Goal: Transaction & Acquisition: Purchase product/service

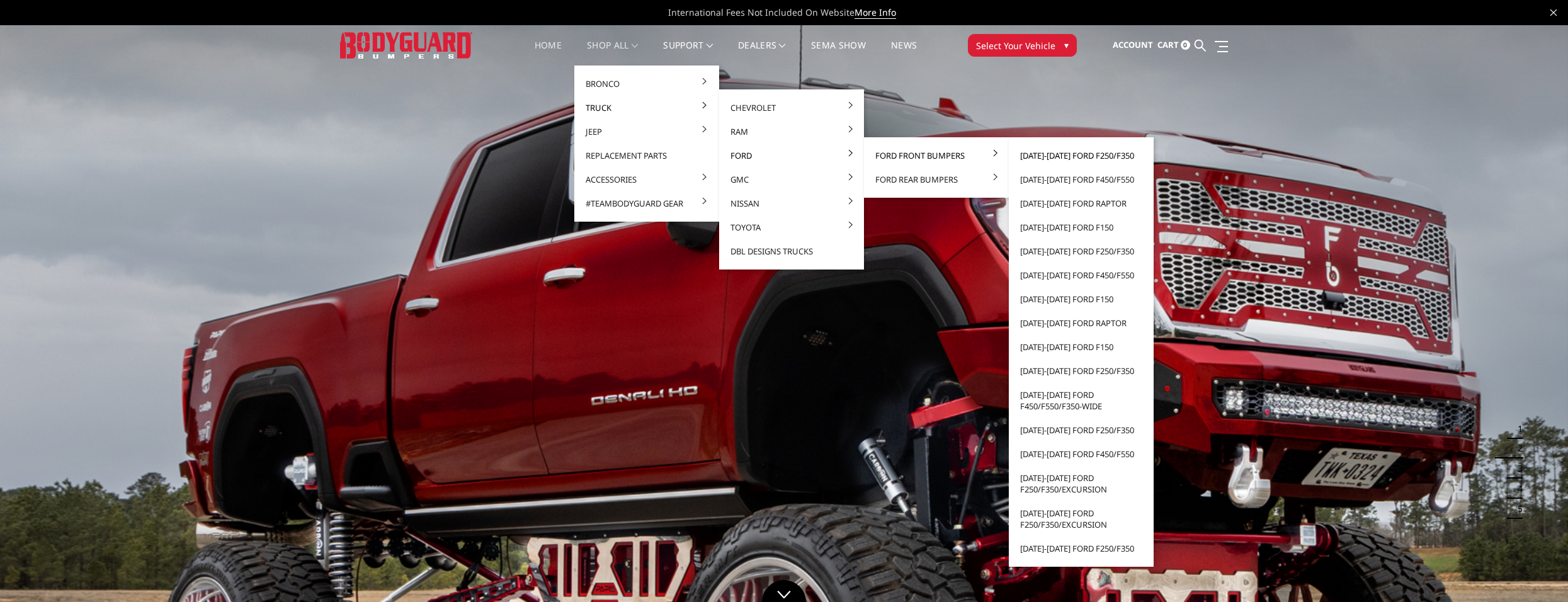
click at [1028, 155] on link "[DATE]-[DATE] Ford F250/F350" at bounding box center [1081, 155] width 135 height 24
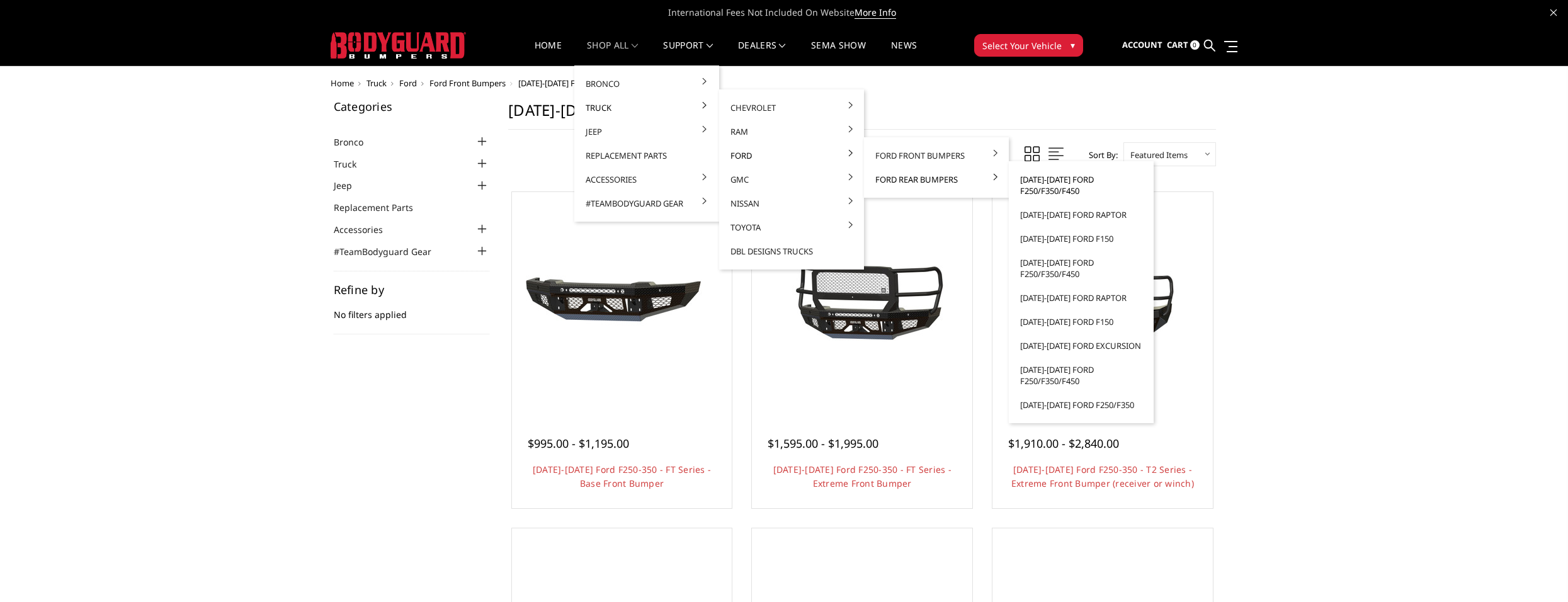
click at [1060, 182] on link "[DATE]-[DATE] Ford F250/F350/F450" at bounding box center [1081, 185] width 135 height 35
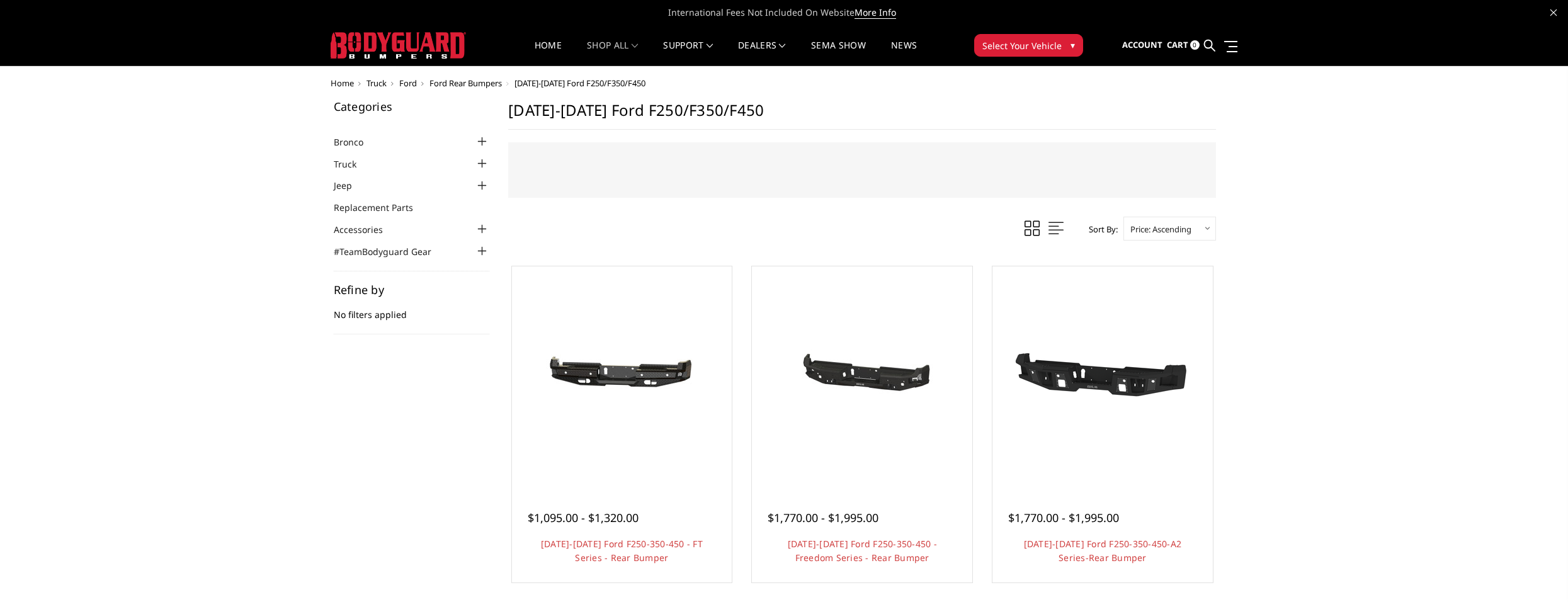
scroll to position [63, 0]
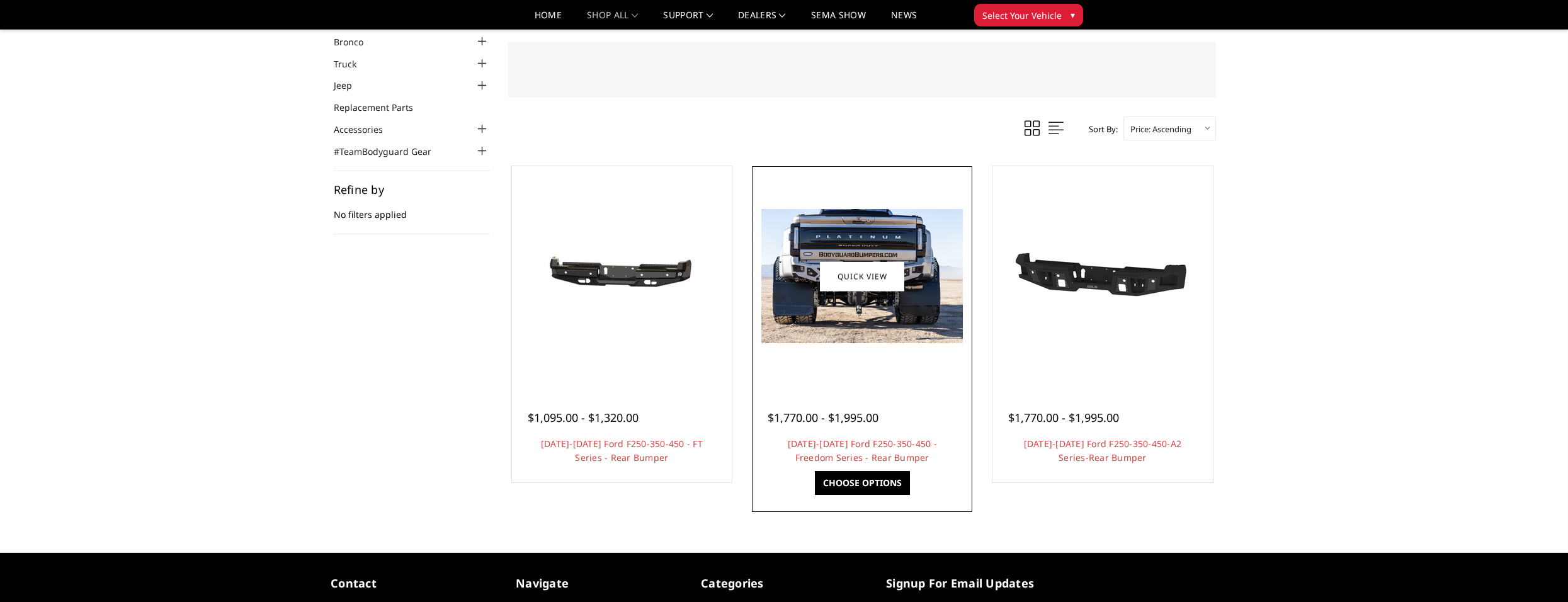
click at [864, 306] on img at bounding box center [862, 276] width 201 height 134
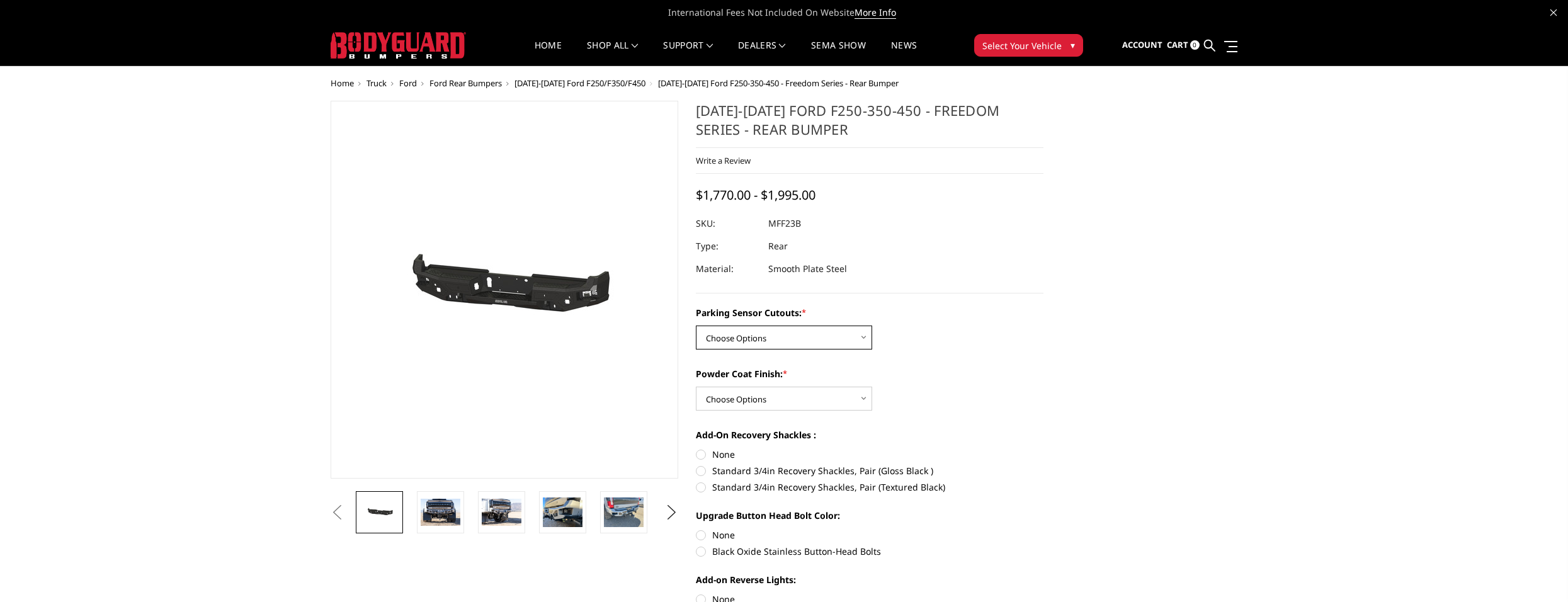
click at [750, 327] on select "Choose Options No - Without Parking Sensor Cutouts Yes - With Parking Sensor Cu…" at bounding box center [784, 337] width 176 height 24
select select "2559"
click at [696, 325] on select "Choose Options No - Without Parking Sensor Cutouts Yes - With Parking Sensor Cu…" at bounding box center [784, 337] width 176 height 24
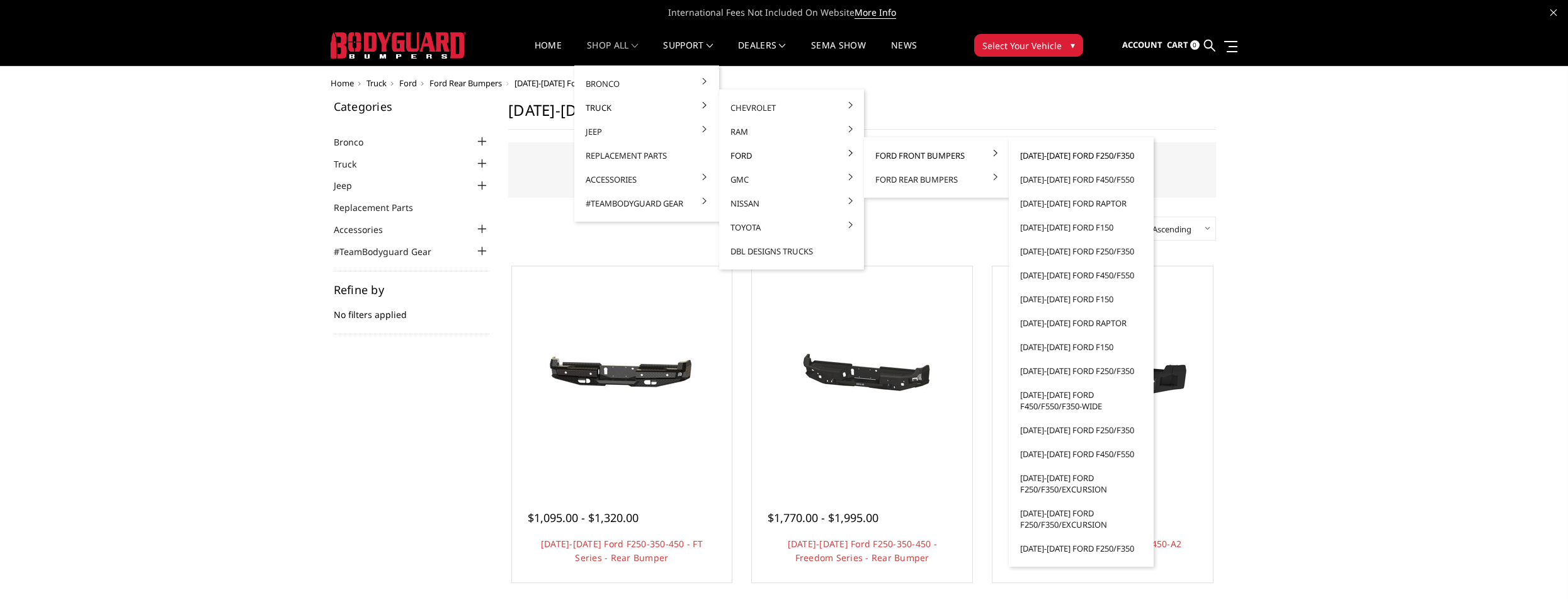
click at [1066, 155] on link "[DATE]-[DATE] Ford F250/F350" at bounding box center [1081, 155] width 135 height 24
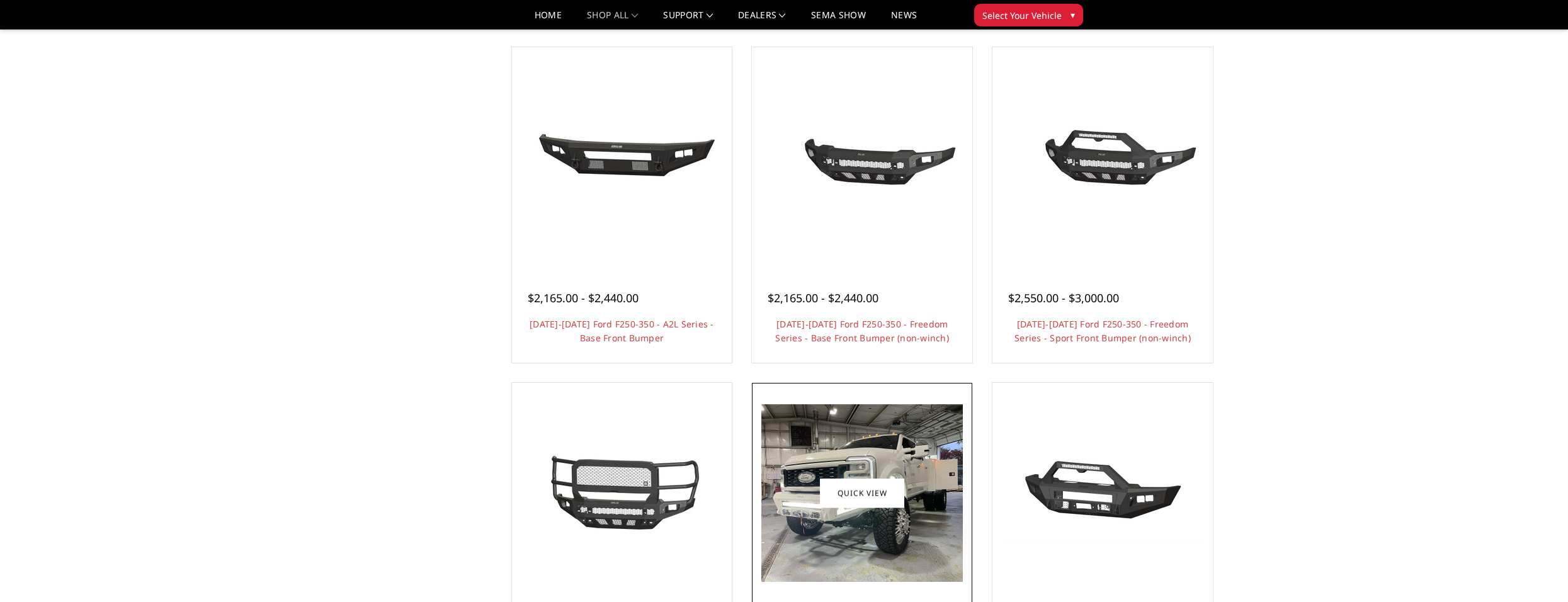
scroll to position [441, 0]
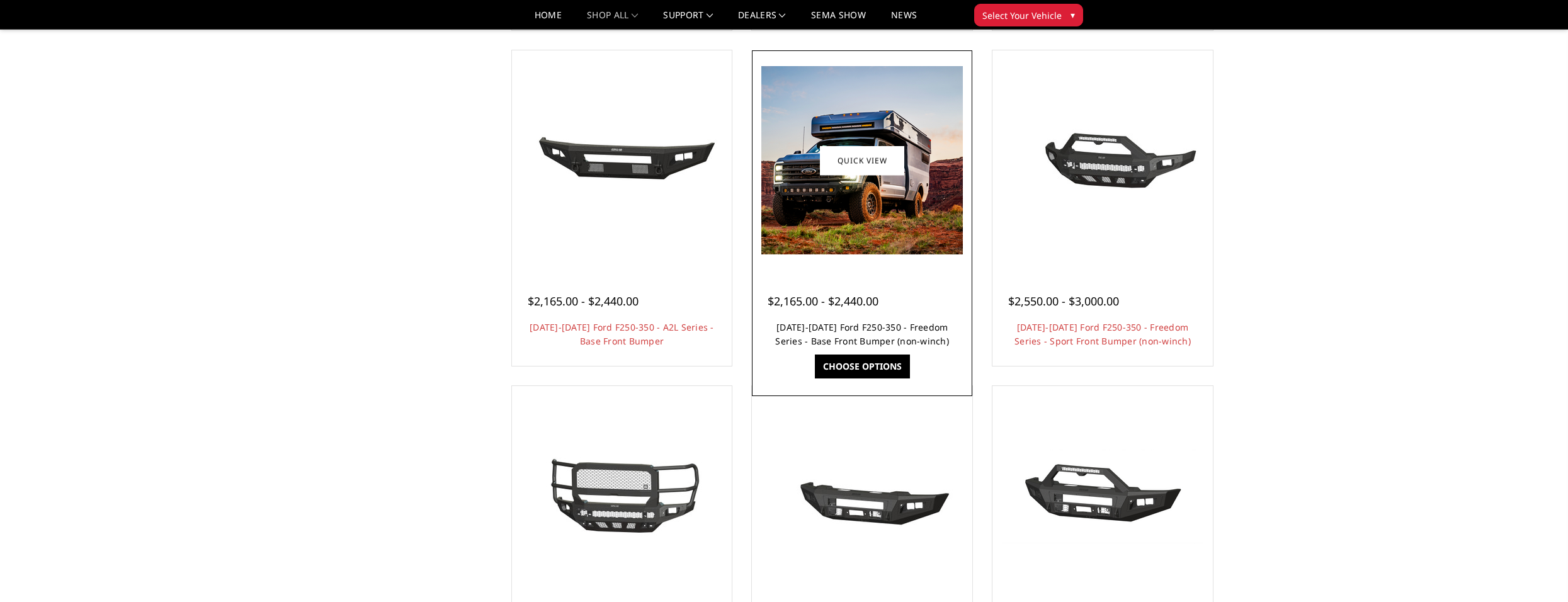
click at [915, 341] on link "[DATE]-[DATE] Ford F250-350 - Freedom Series - Base Front Bumper (non-winch)" at bounding box center [862, 334] width 174 height 26
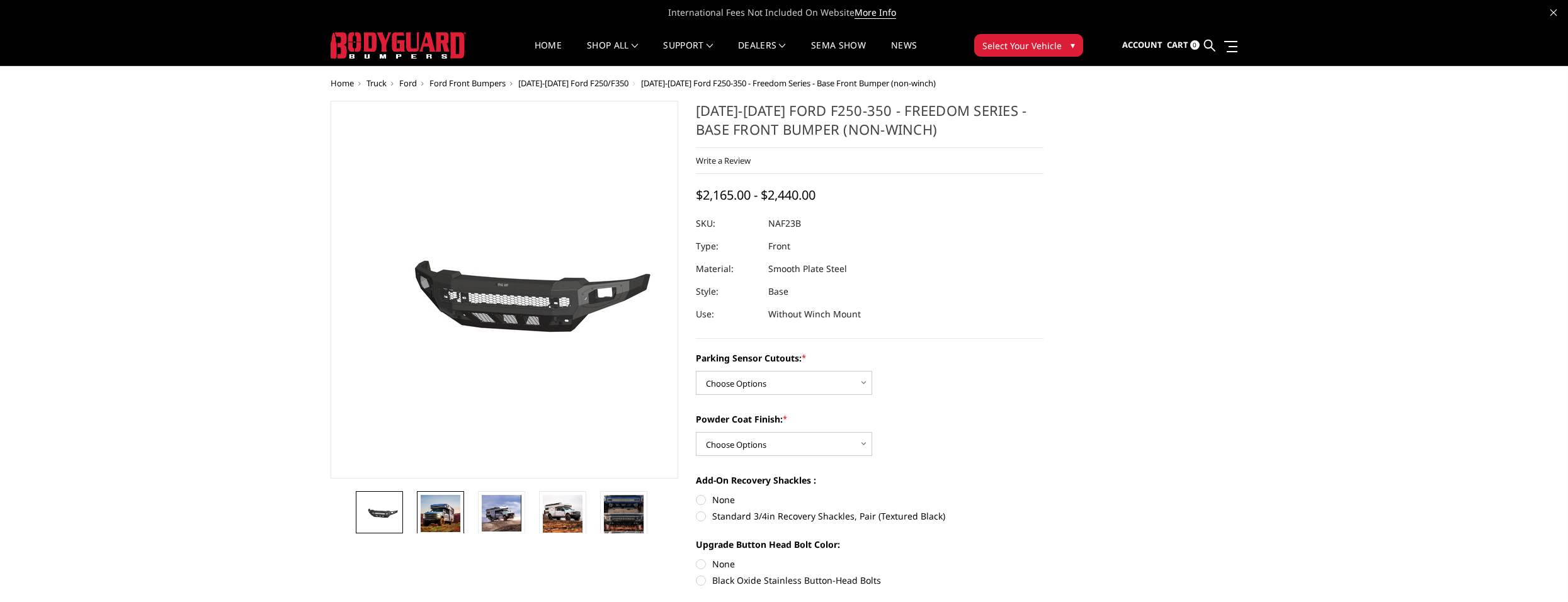
click at [458, 518] on img at bounding box center [441, 513] width 40 height 37
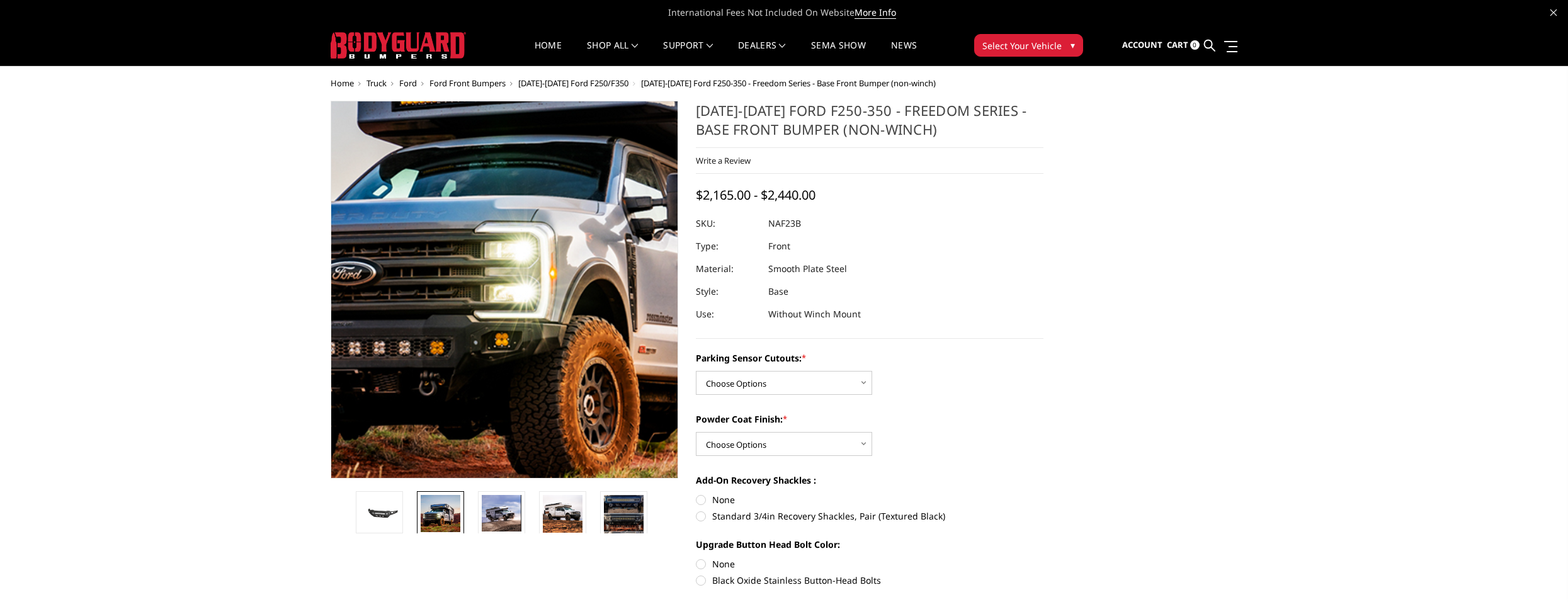
click at [462, 352] on img at bounding box center [560, 228] width 806 height 754
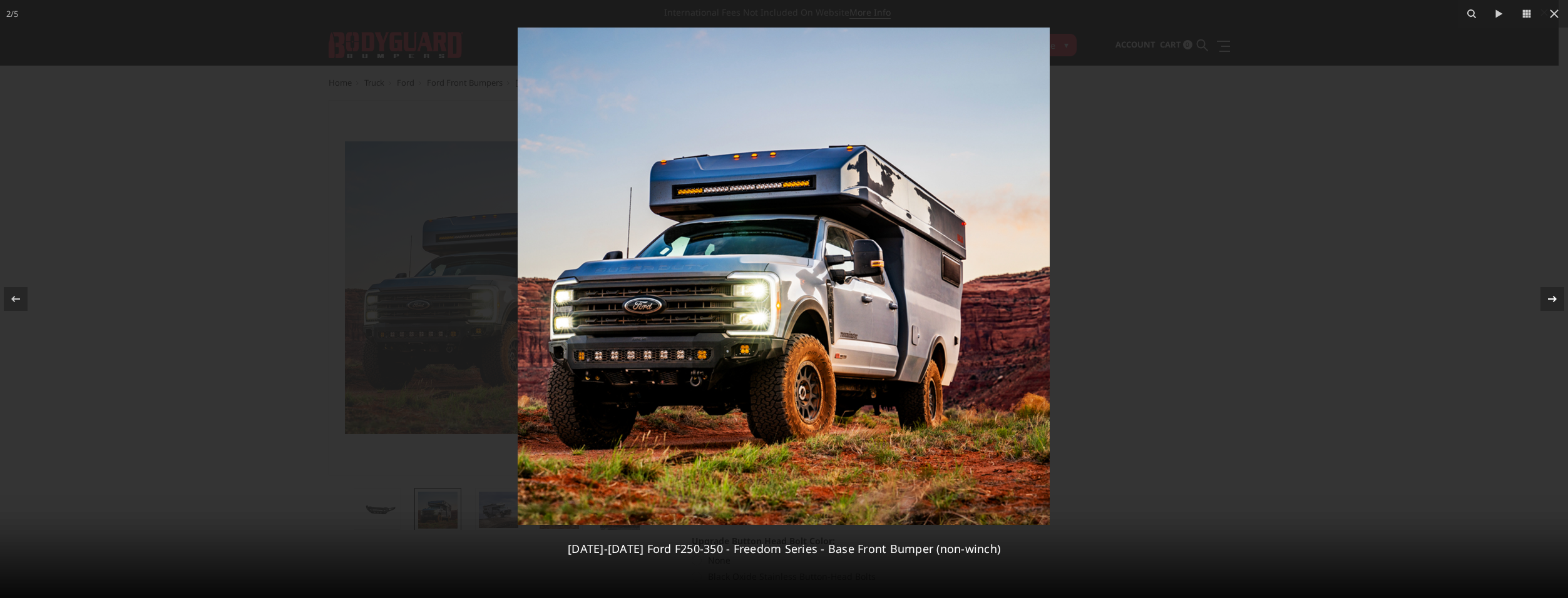
click at [1543, 297] on button at bounding box center [1546, 299] width 44 height 63
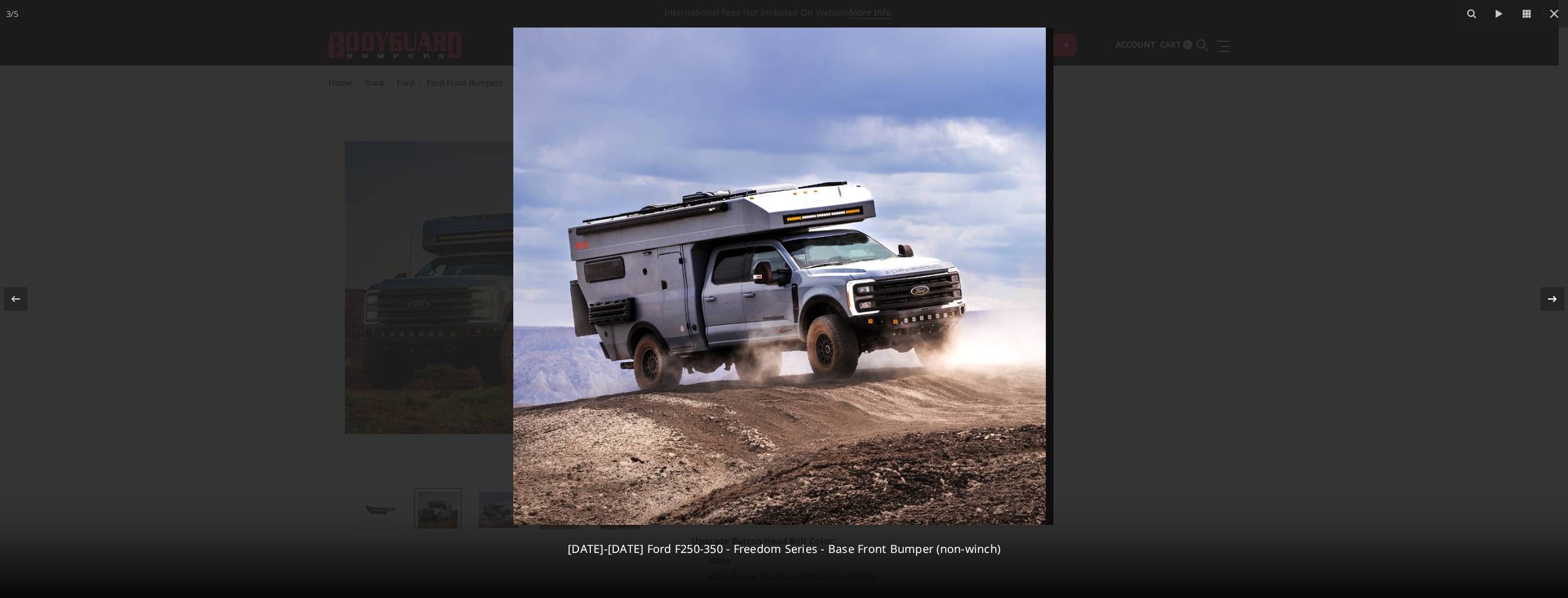
click at [1543, 297] on div at bounding box center [1552, 298] width 24 height 24
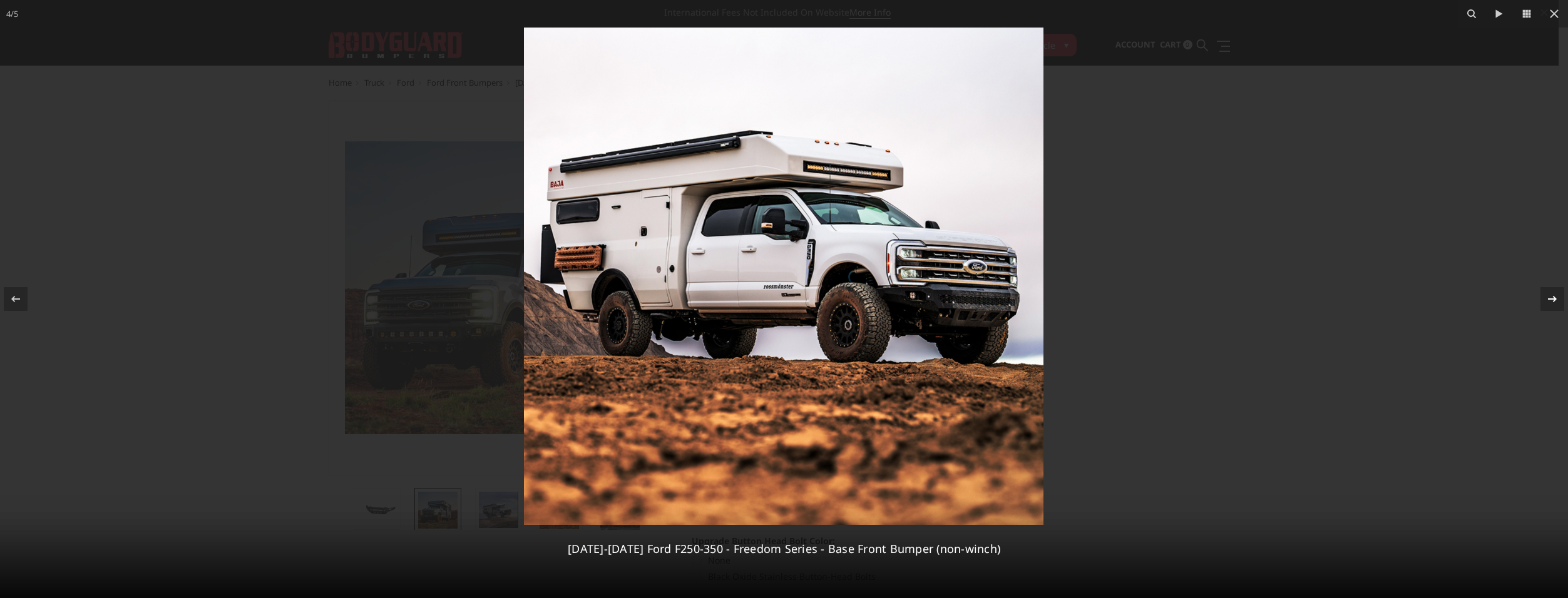
click at [1543, 297] on div at bounding box center [1552, 298] width 24 height 24
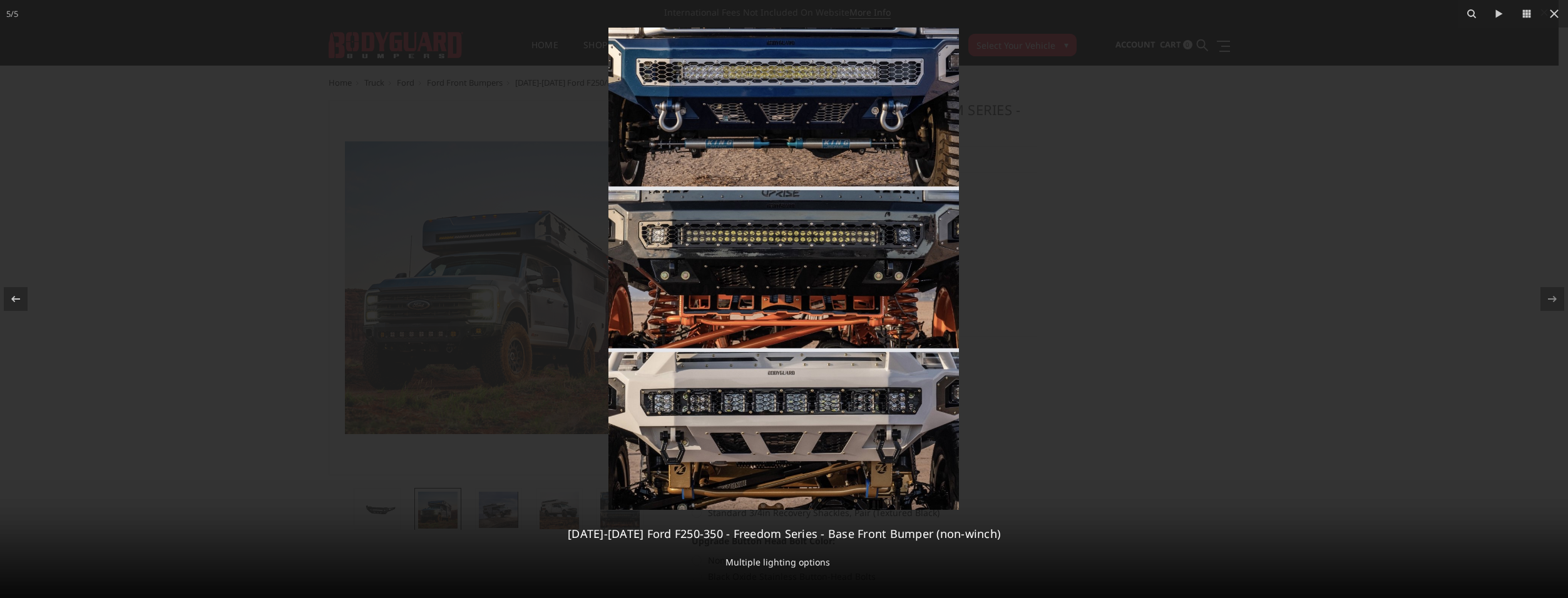
click at [115, 168] on div at bounding box center [784, 299] width 1568 height 598
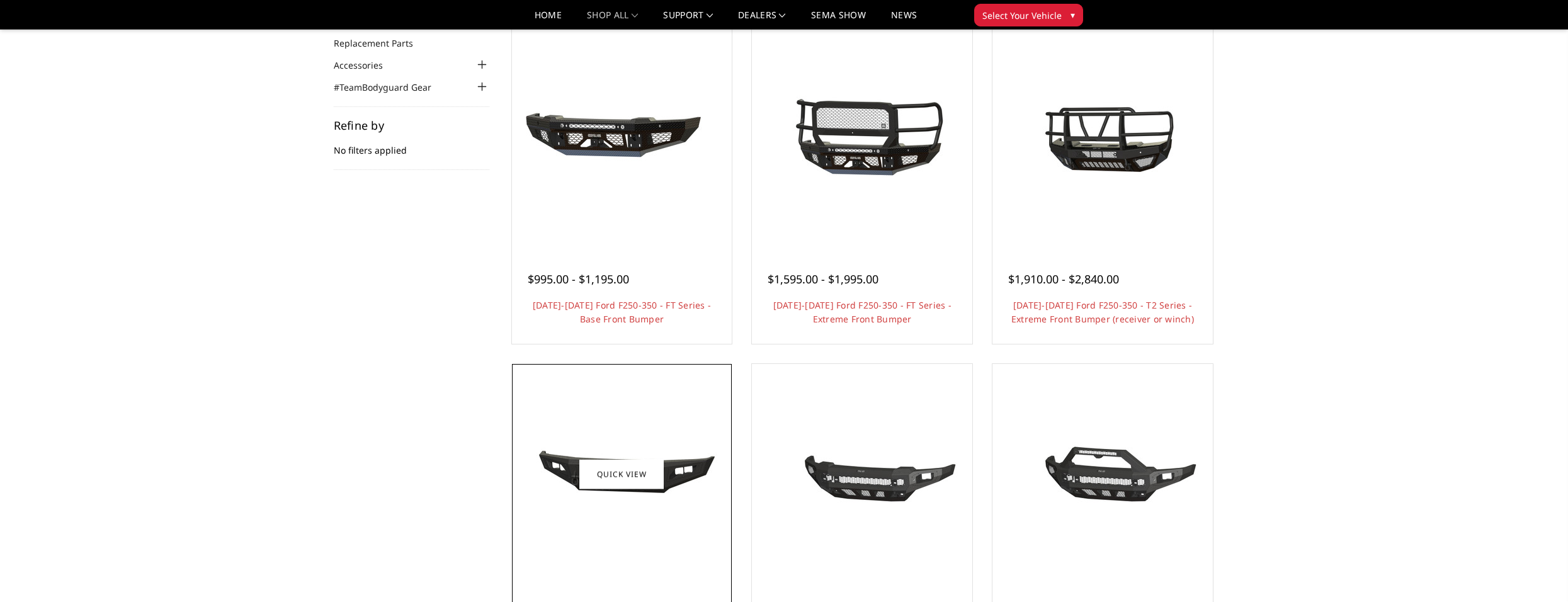
scroll to position [126, 0]
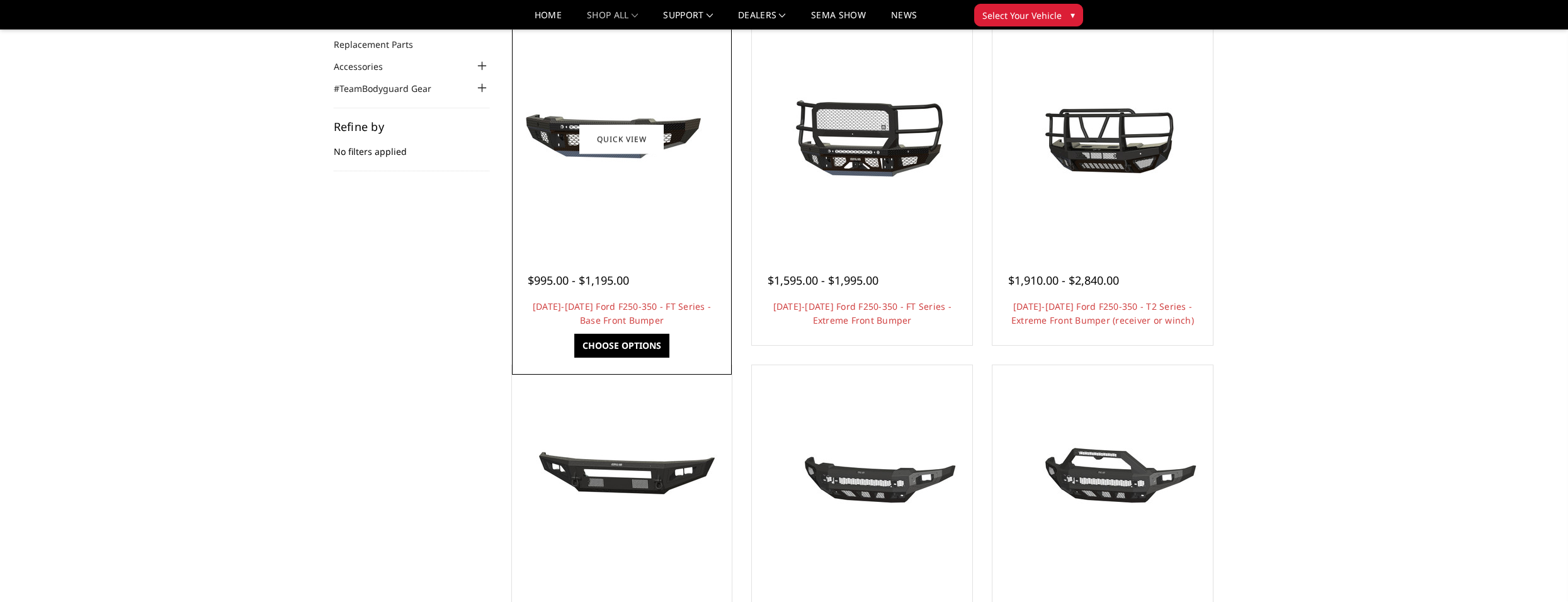
click at [594, 157] on img at bounding box center [621, 139] width 201 height 94
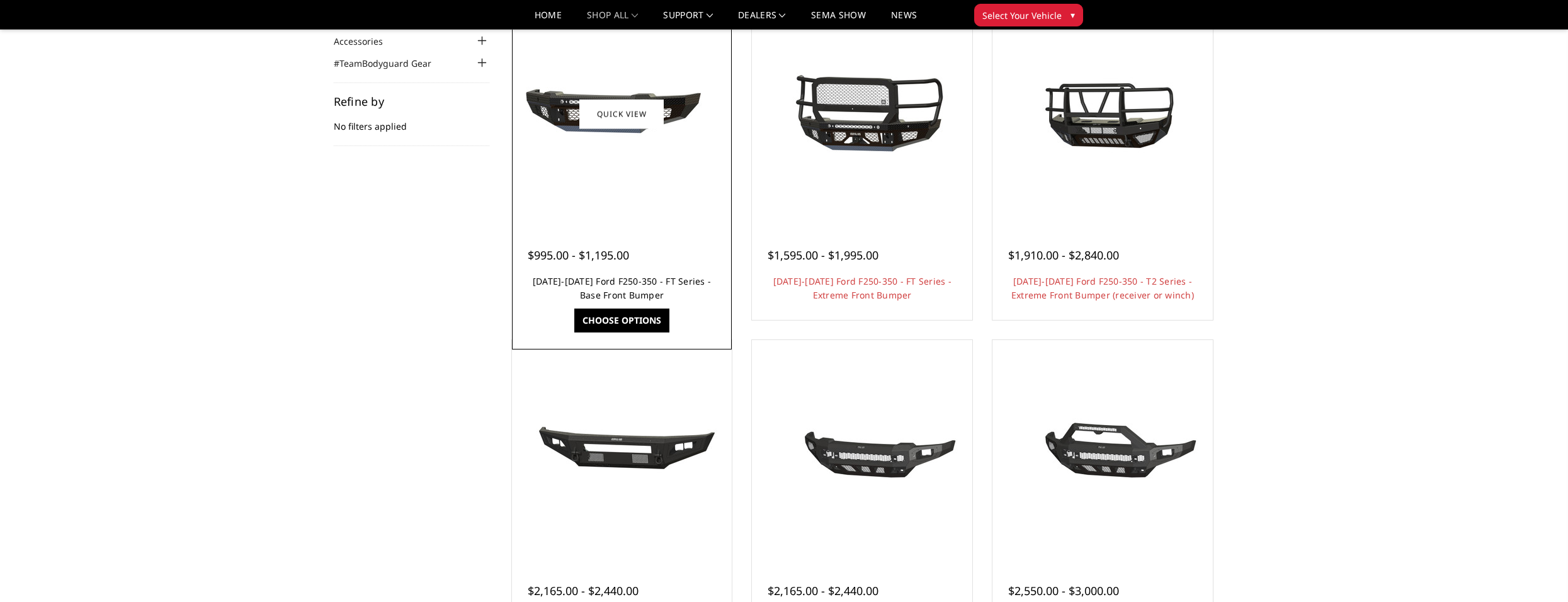
scroll to position [126, 0]
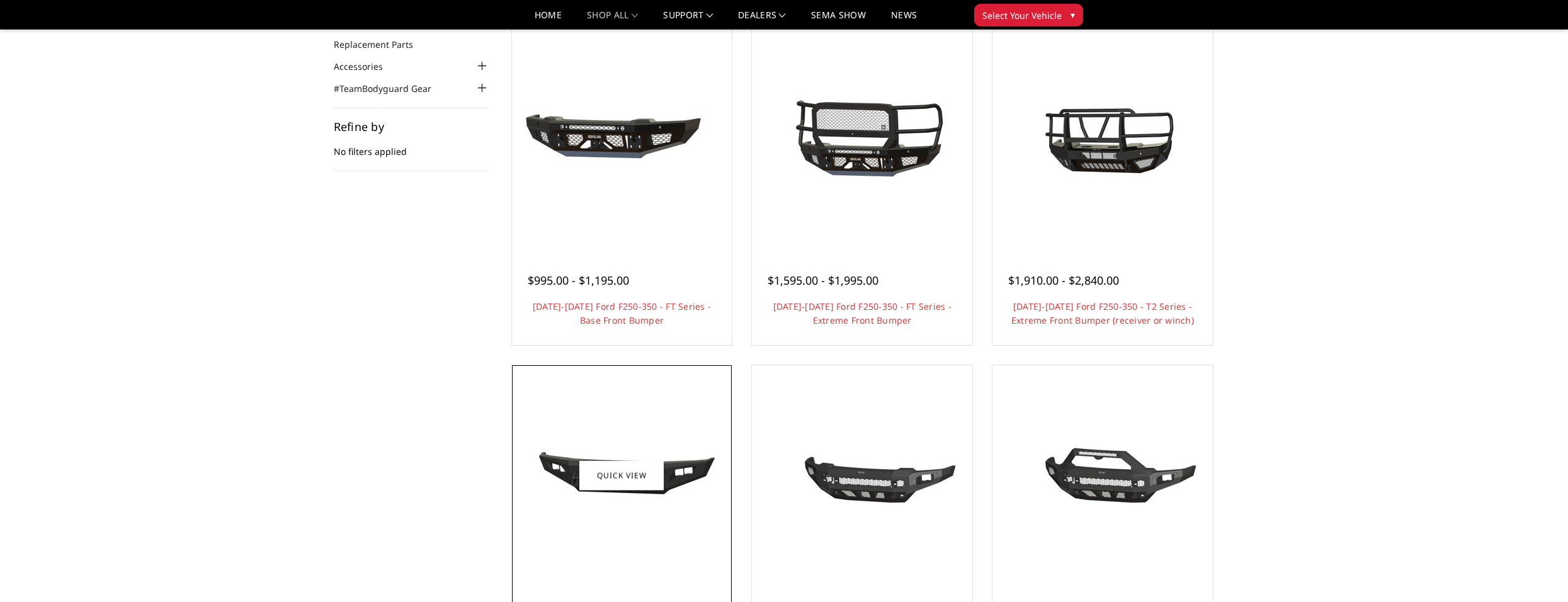
click at [652, 462] on figure "Quick view" at bounding box center [622, 476] width 214 height 214
click at [600, 389] on div at bounding box center [622, 476] width 214 height 214
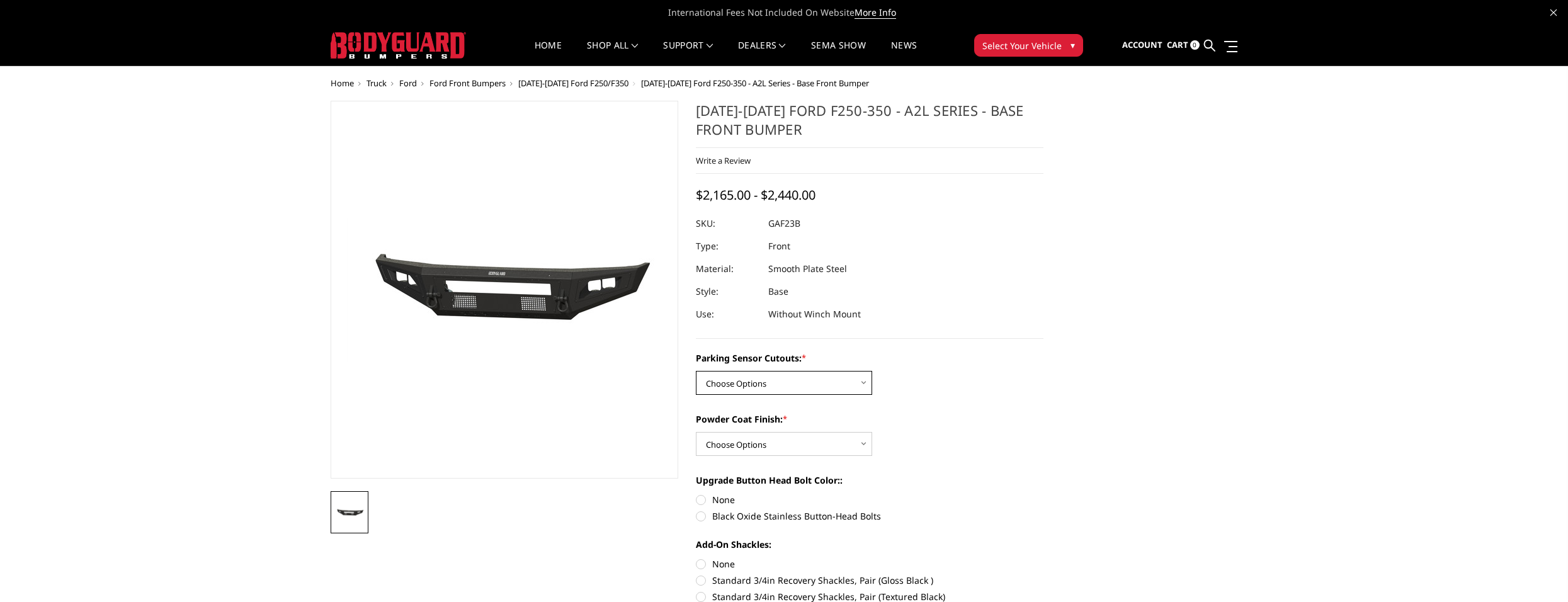
click at [780, 373] on select "Choose Options No - Without Parking Sensor Cutouts Yes - With Parking Sensor Cu…" at bounding box center [784, 382] width 176 height 24
select select "3471"
click at [696, 371] on select "Choose Options No - Without Parking Sensor Cutouts Yes - With Parking Sensor Cu…" at bounding box center [784, 382] width 176 height 24
click at [757, 443] on select "Choose Options Bare Metal Textured Black Powder Coat" at bounding box center [784, 443] width 176 height 24
select select "3473"
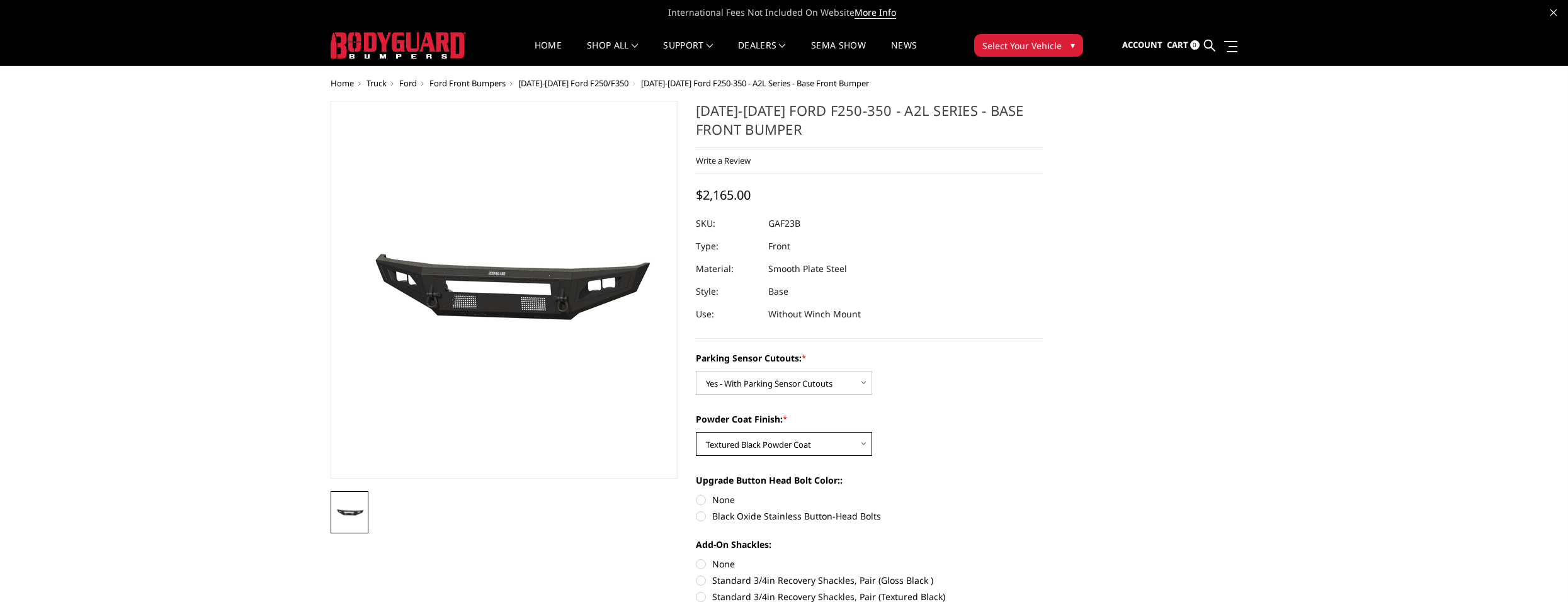
click at [696, 432] on select "Choose Options Bare Metal Textured Black Powder Coat" at bounding box center [784, 443] width 176 height 24
click at [712, 501] on label "None" at bounding box center [870, 500] width 348 height 14
click at [697, 494] on input "None" at bounding box center [696, 493] width 1 height 1
radio input "true"
click at [737, 455] on select "Choose Options Bare Metal Textured Black Powder Coat" at bounding box center [784, 443] width 176 height 24
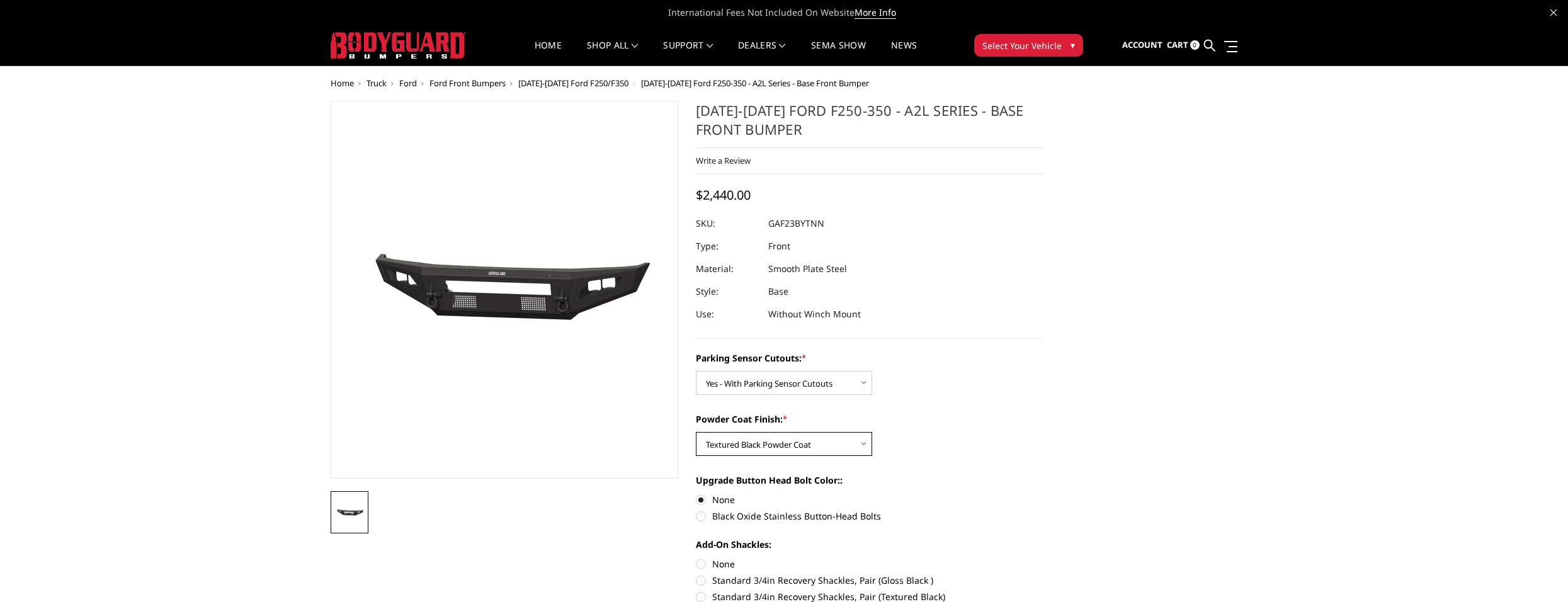
select select "3472"
click at [696, 432] on select "Choose Options Bare Metal Textured Black Powder Coat" at bounding box center [784, 443] width 176 height 24
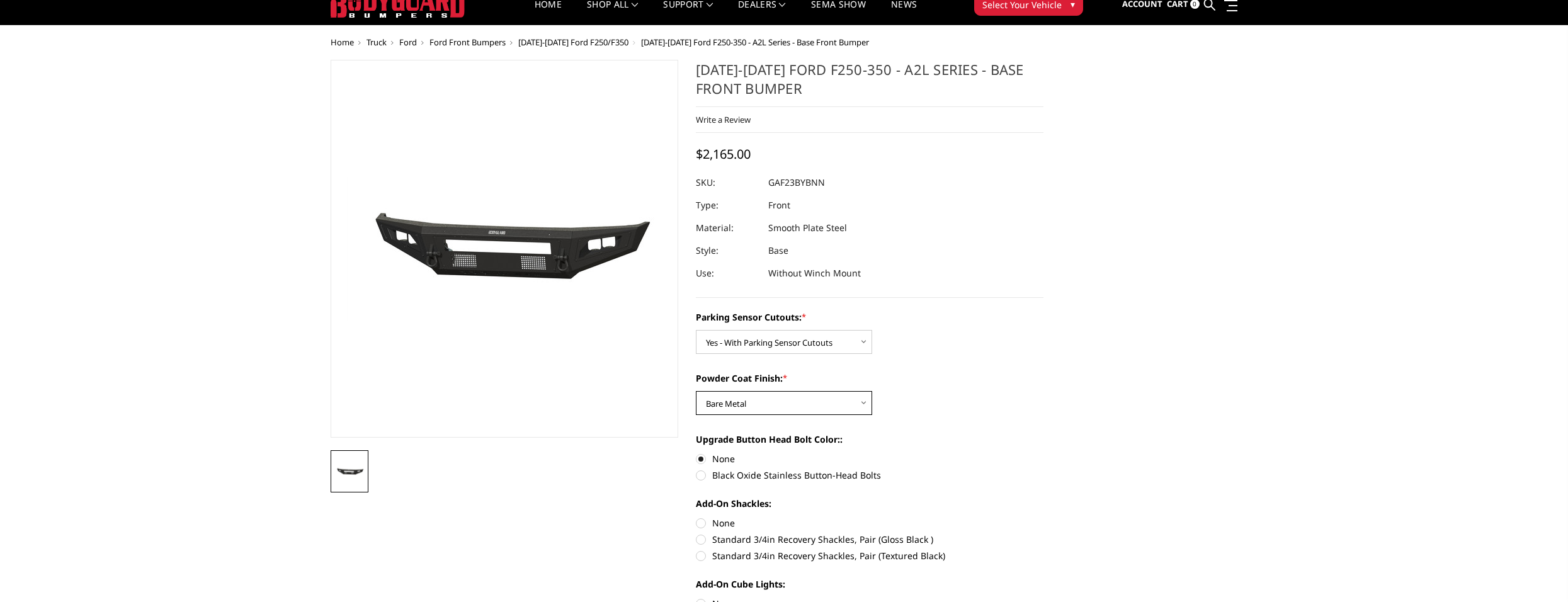
scroll to position [63, 0]
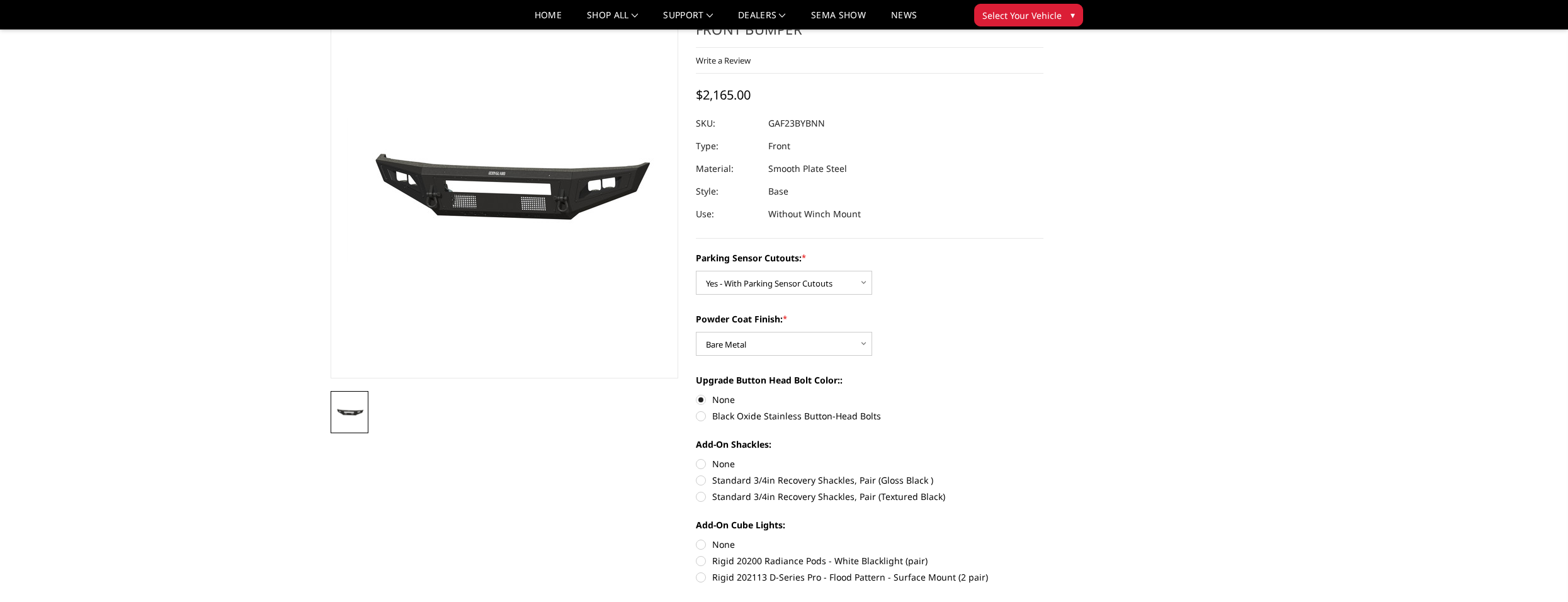
click at [704, 466] on label "None" at bounding box center [870, 464] width 348 height 14
click at [697, 458] on input "None" at bounding box center [696, 458] width 1 height 1
radio input "true"
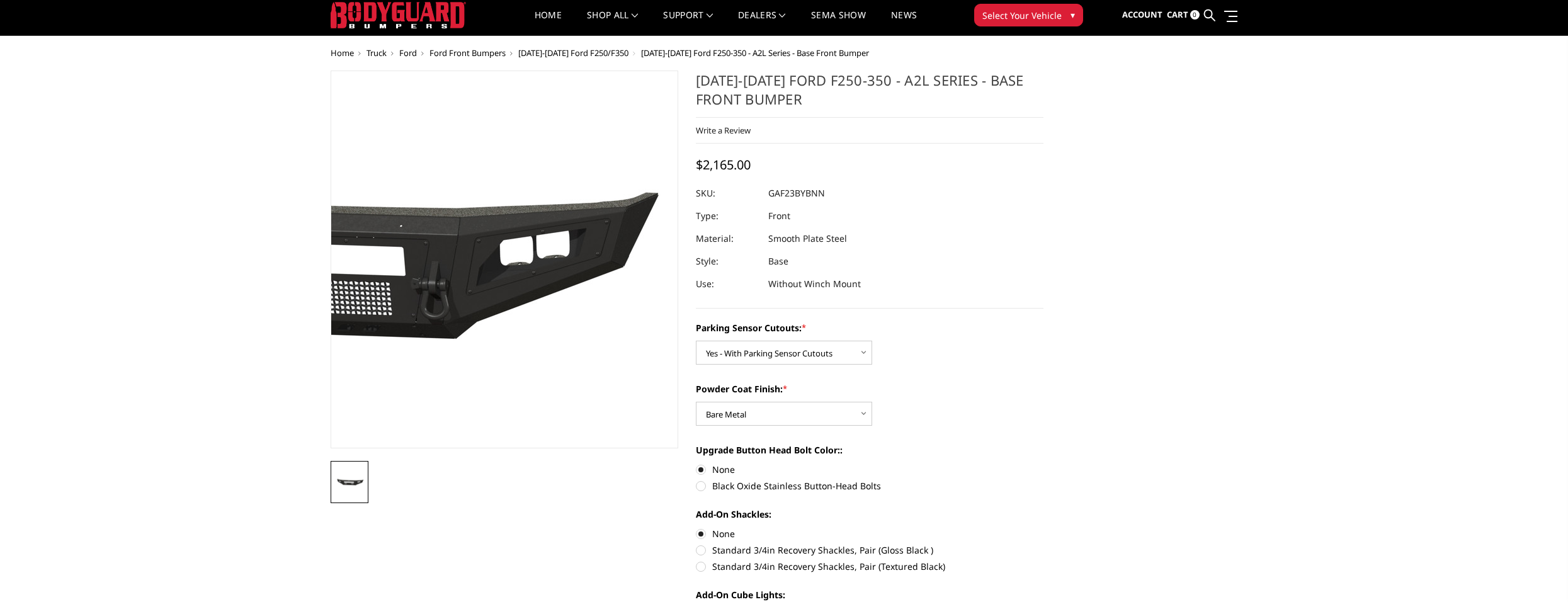
scroll to position [0, 0]
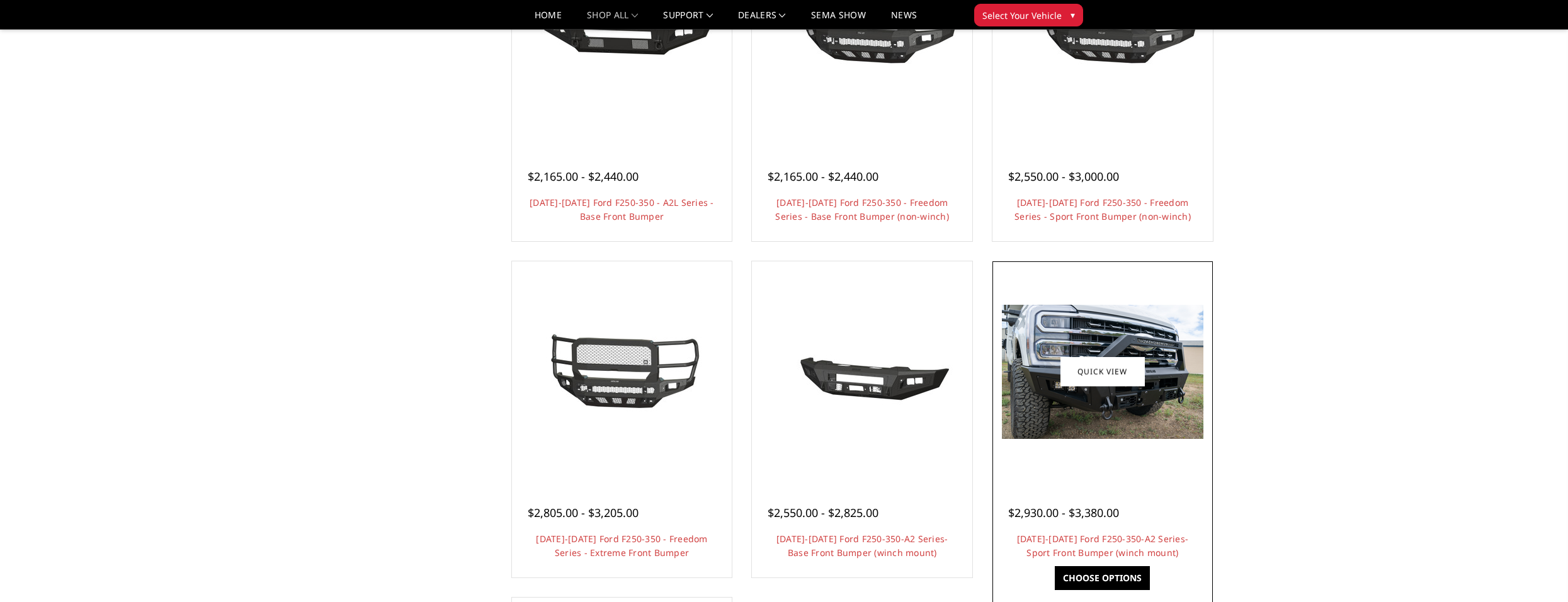
scroll to position [567, 0]
